Goal: Information Seeking & Learning: Check status

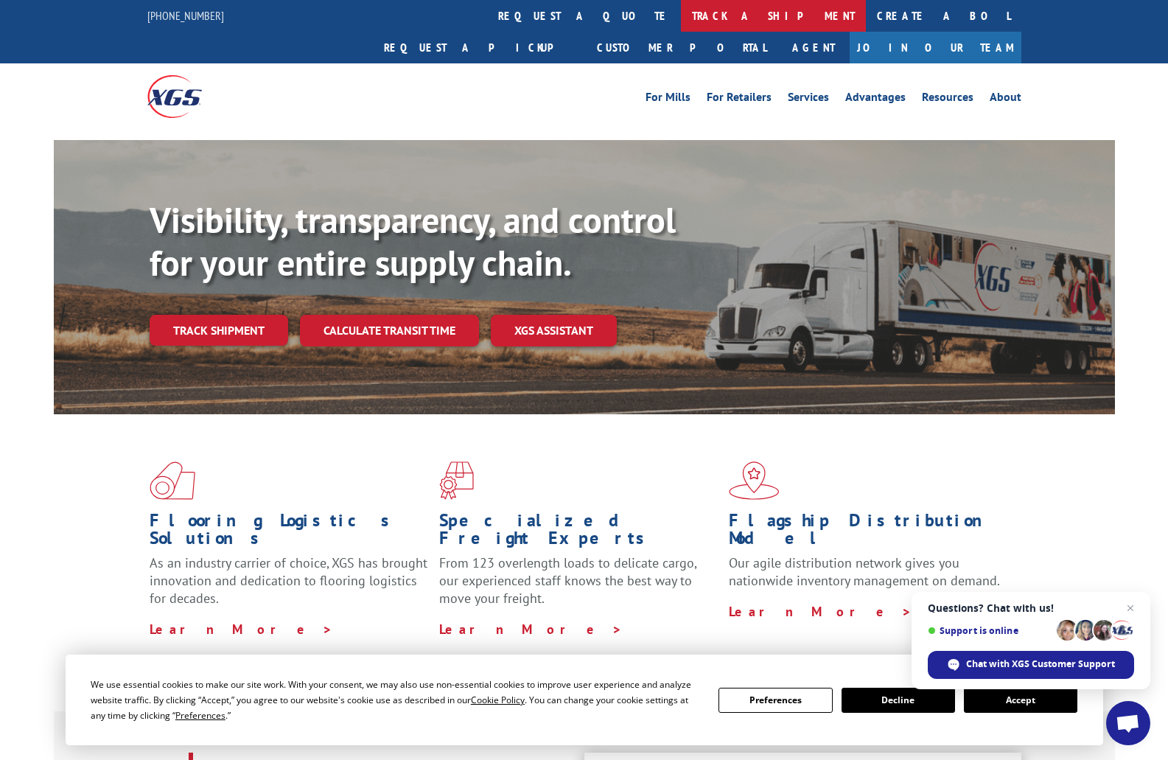
click at [681, 6] on link "track a shipment" at bounding box center [773, 16] width 185 height 32
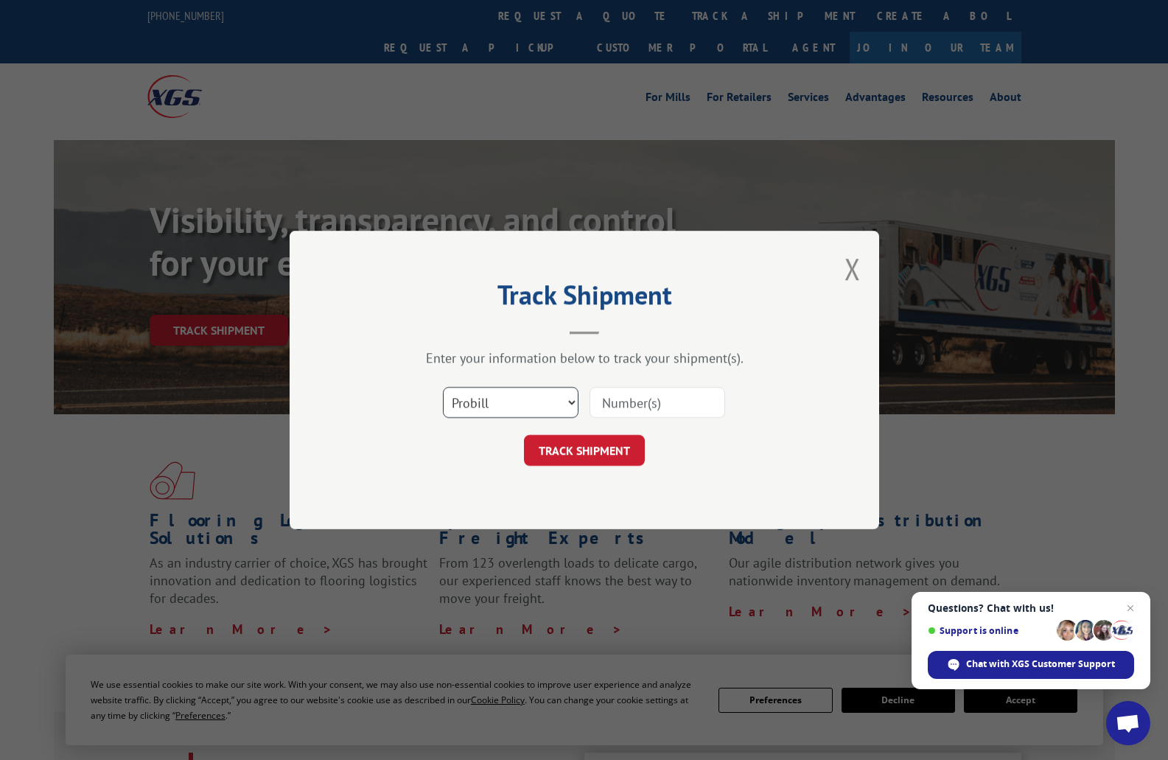
click at [520, 408] on select "Select category... Probill BOL PO" at bounding box center [511, 402] width 136 height 31
select select "po"
click at [443, 387] on select "Select category... Probill BOL PO" at bounding box center [511, 402] width 136 height 31
click at [629, 397] on input at bounding box center [658, 402] width 136 height 31
type input "205640"
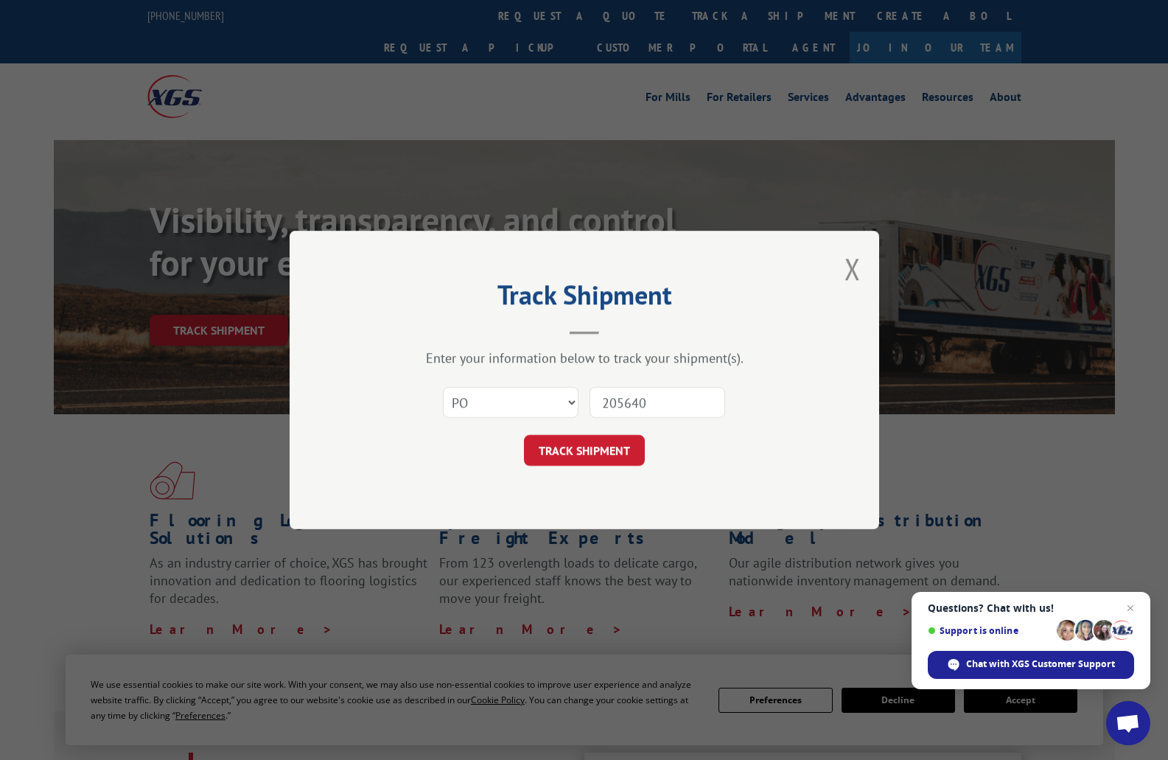
click button "TRACK SHIPMENT" at bounding box center [584, 450] width 121 height 31
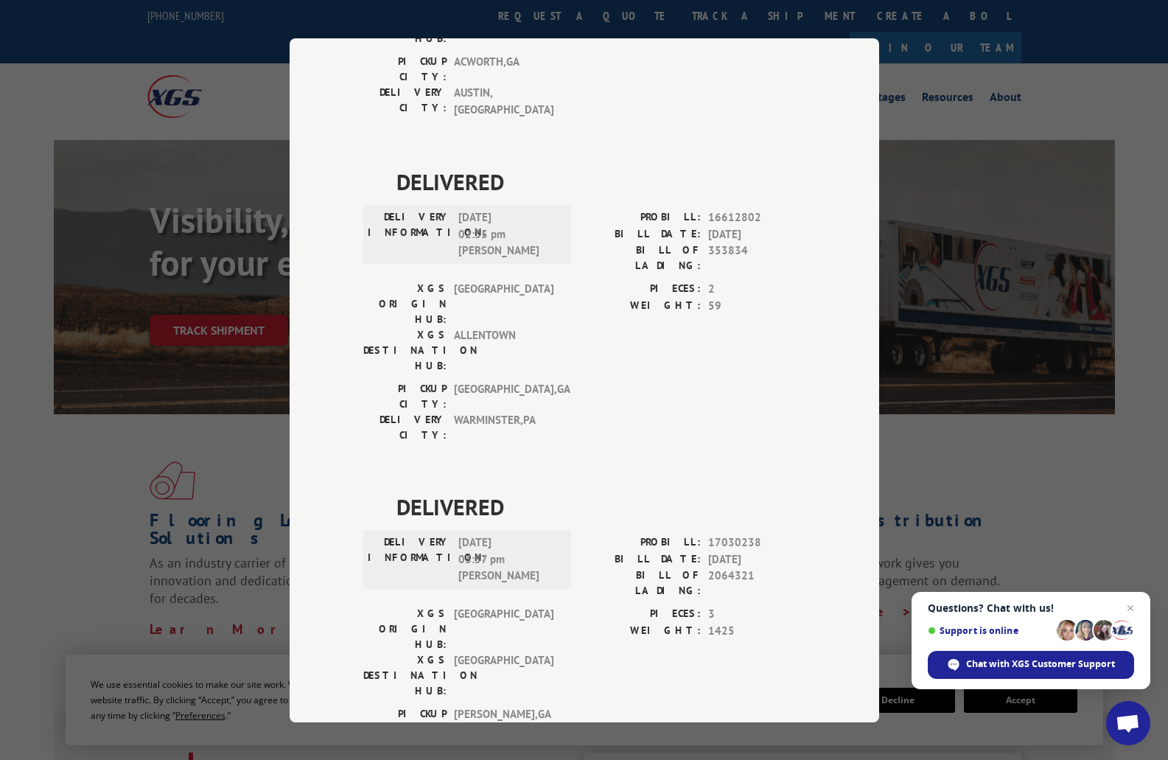
scroll to position [943, 0]
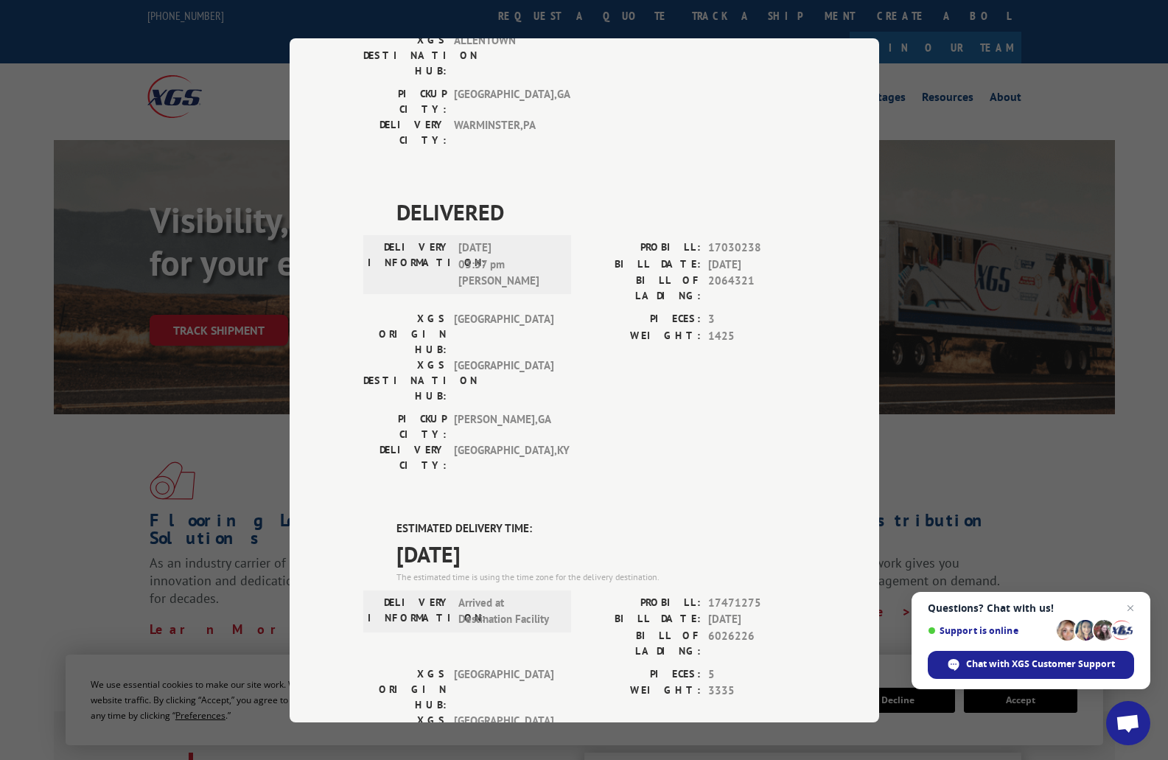
click at [1033, 55] on div "Track Shipment DELIVERED DELIVERY INFORMATION: [DATE] 10:20 am [PERSON_NAME] PR…" at bounding box center [584, 380] width 1168 height 760
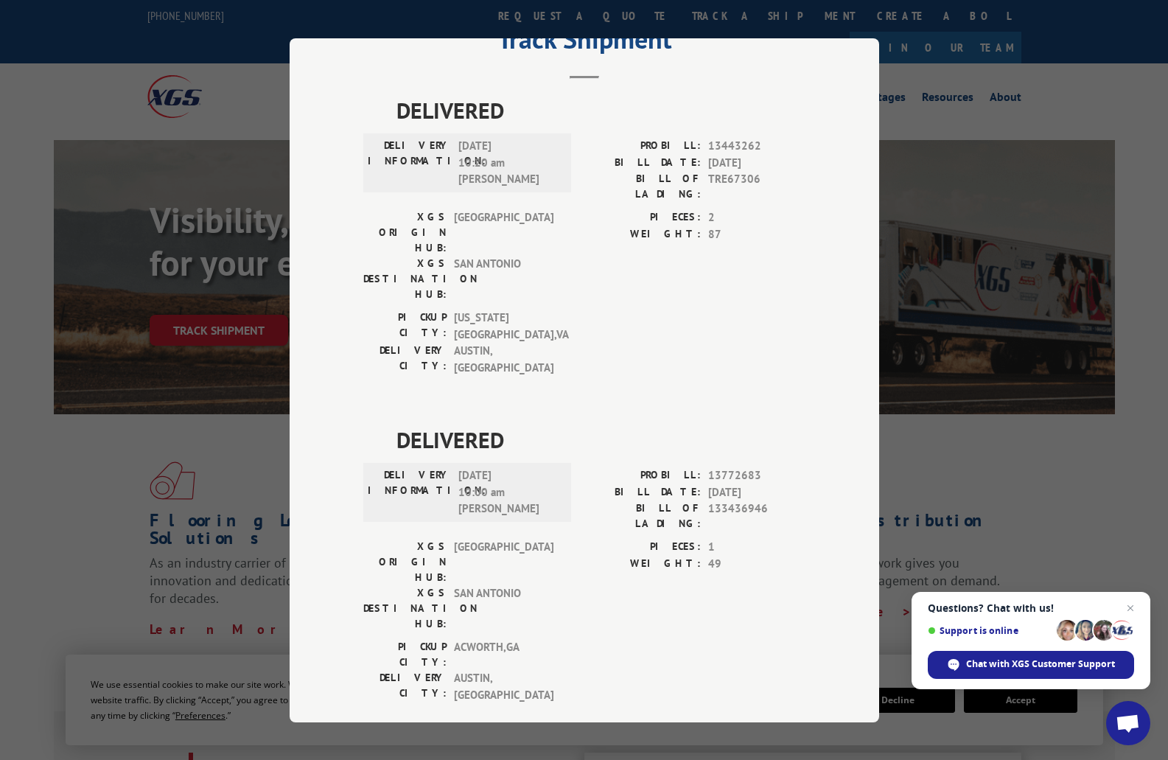
scroll to position [0, 0]
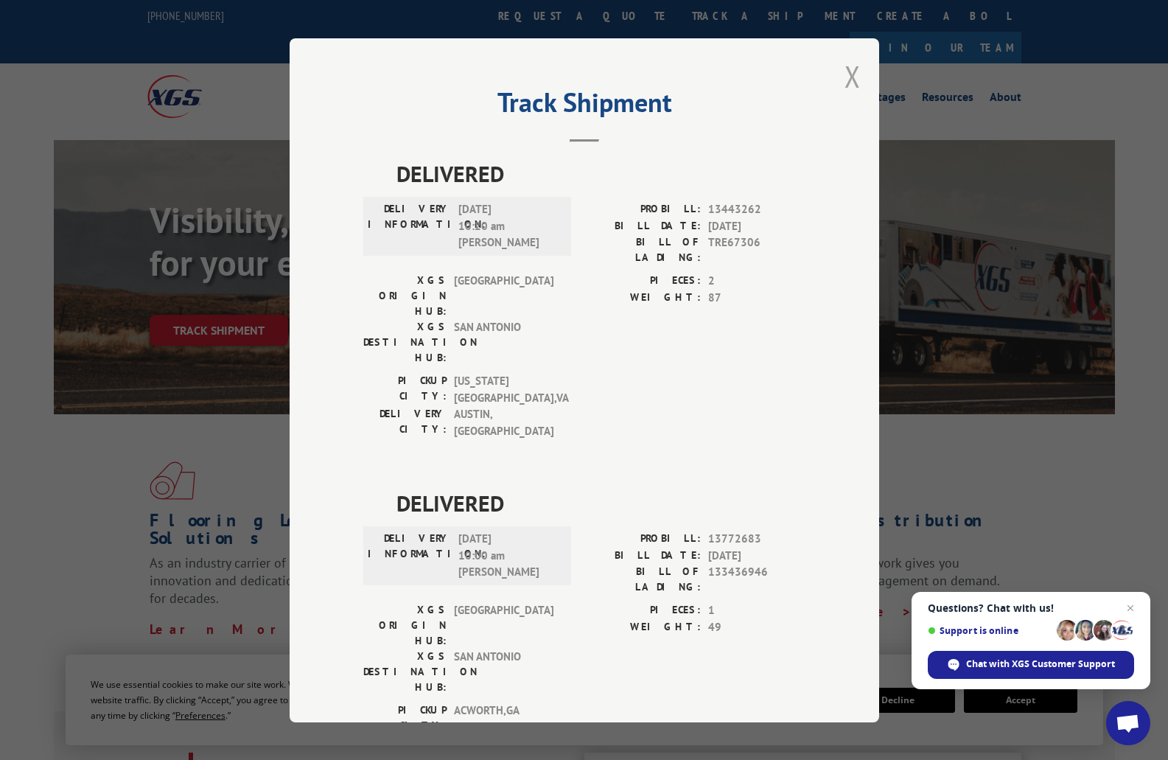
click at [848, 76] on button "Close modal" at bounding box center [853, 76] width 16 height 39
